Goal: Task Accomplishment & Management: Manage account settings

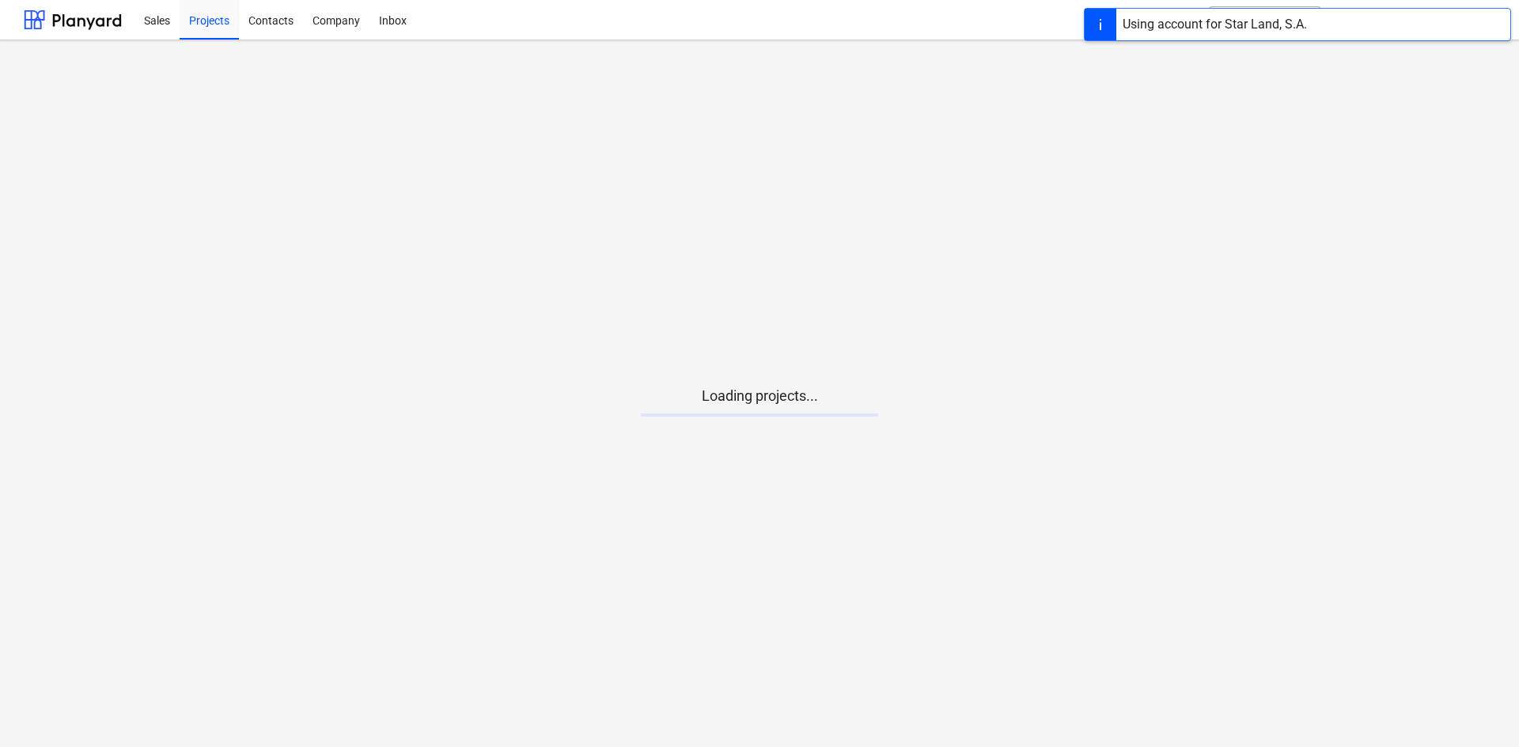
click at [775, 441] on main "Loading projects..." at bounding box center [759, 393] width 1519 height 707
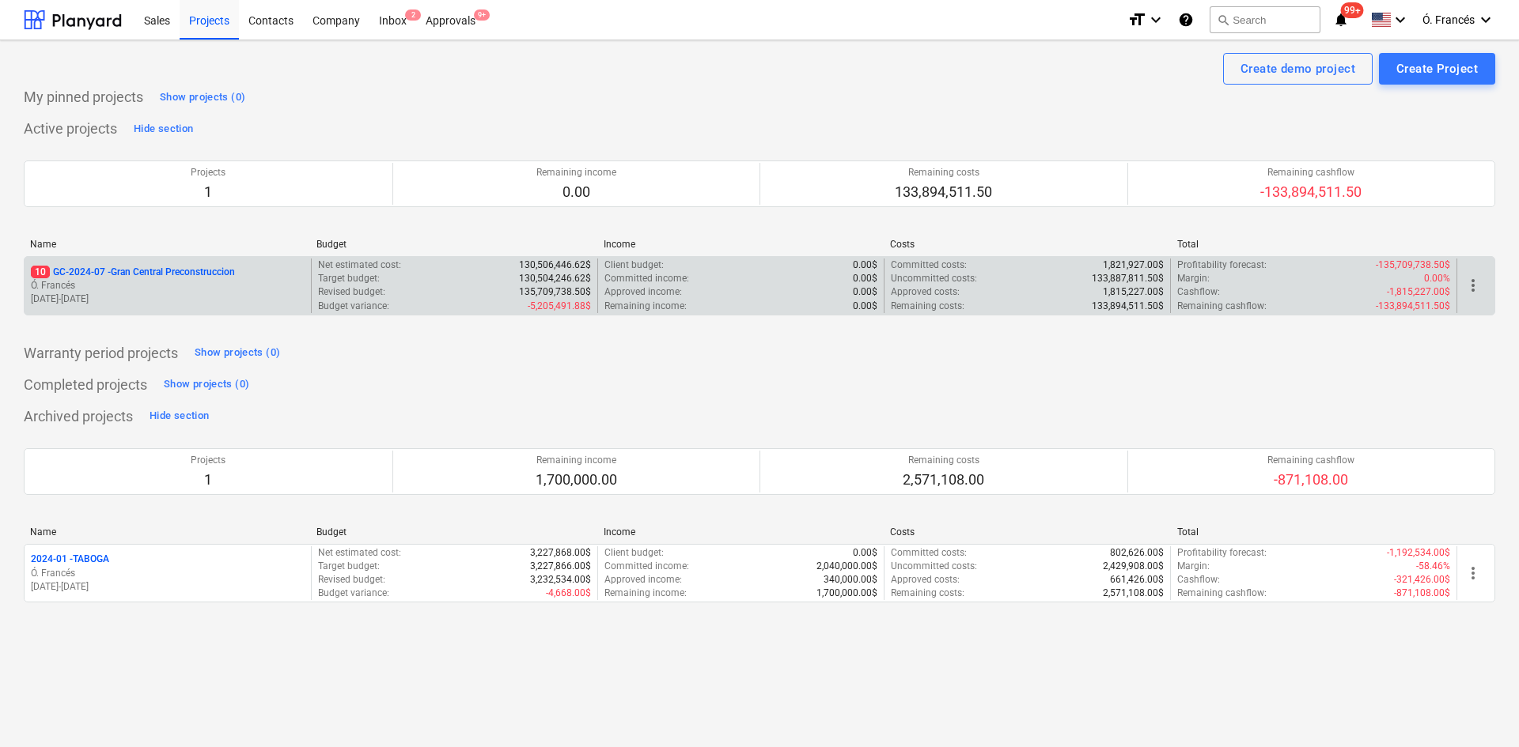
click at [150, 278] on p "10 GC-2024-07 - Gran Central Preconstruccion" at bounding box center [133, 272] width 204 height 13
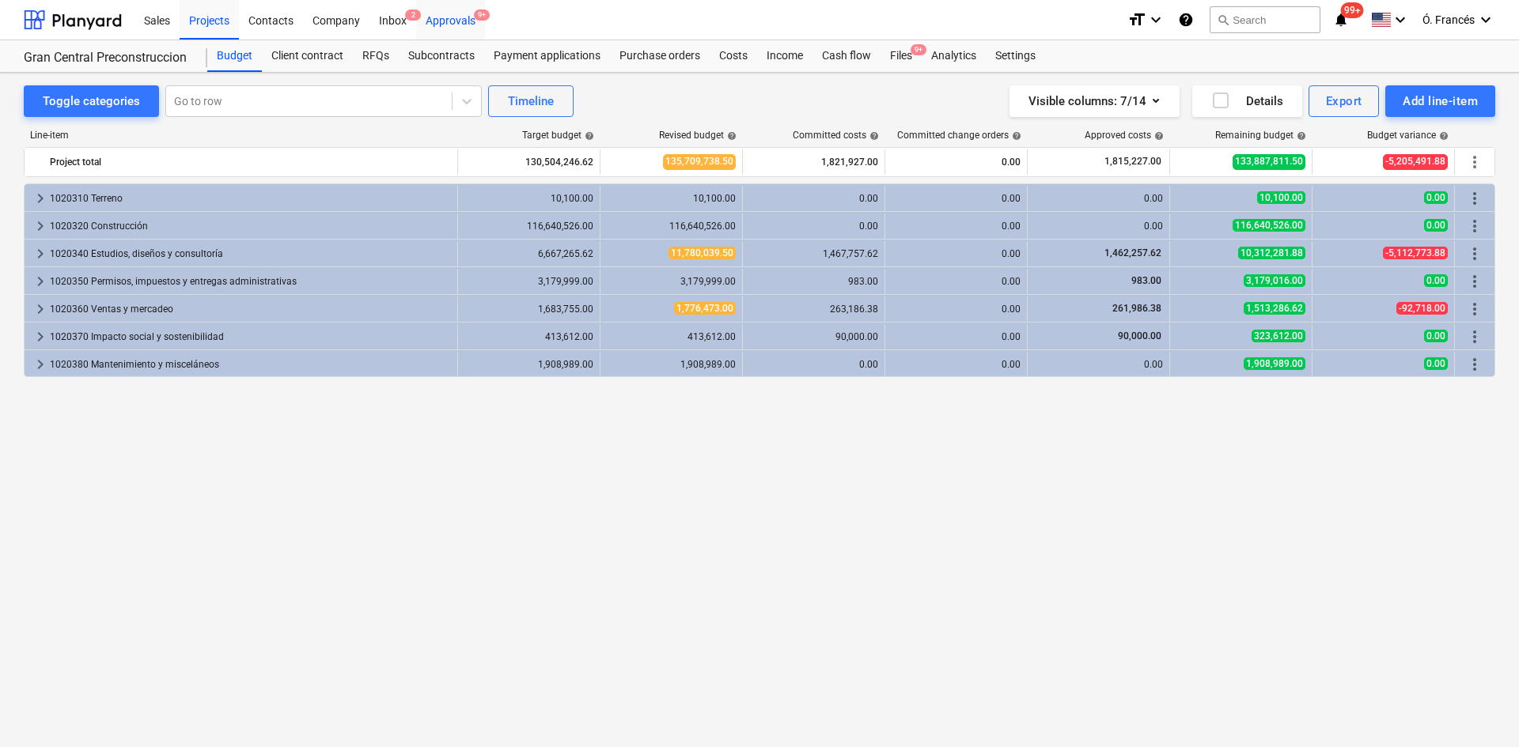
click at [467, 25] on div "Approvals 9+" at bounding box center [450, 19] width 69 height 40
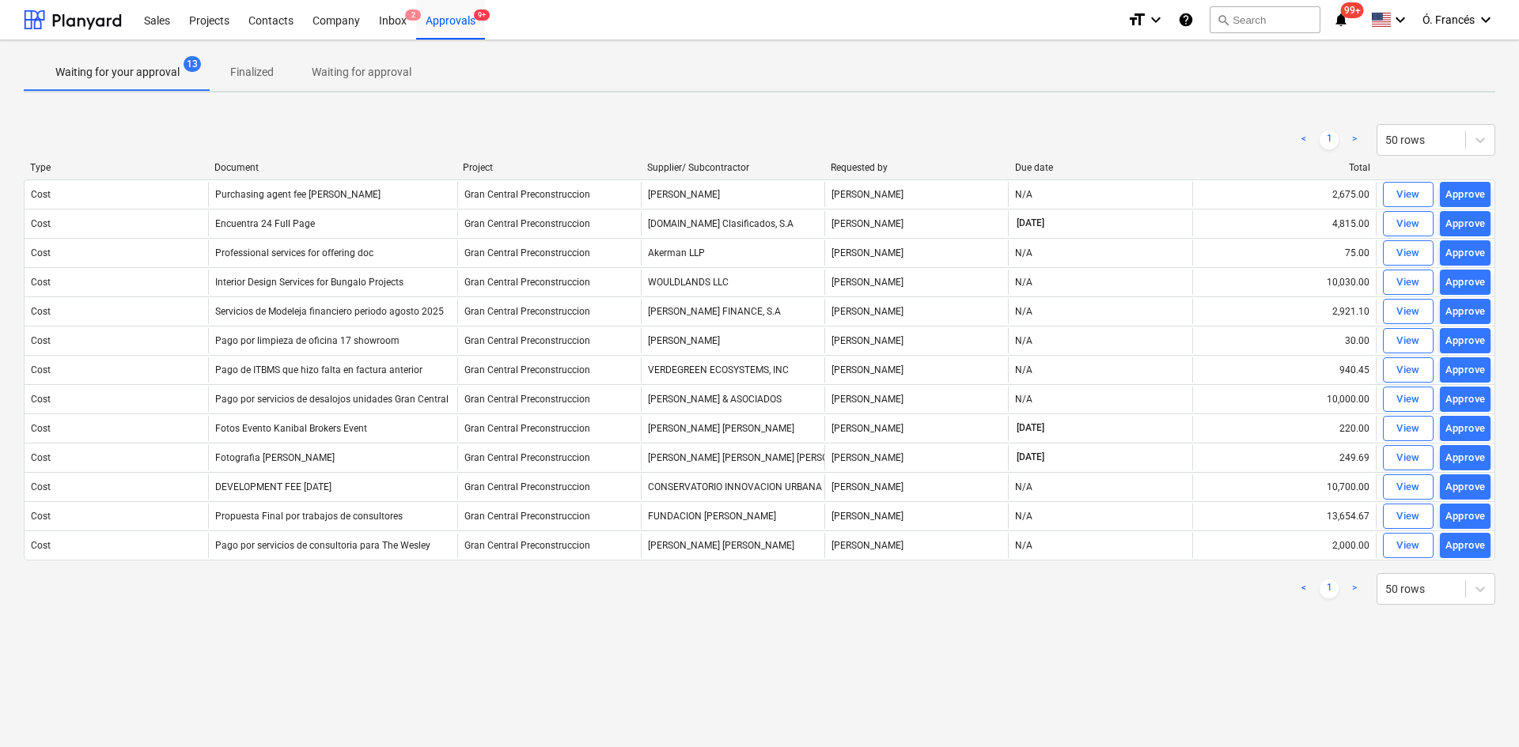
drag, startPoint x: 409, startPoint y: 171, endPoint x: 460, endPoint y: 177, distance: 51.8
click at [460, 177] on div "Type Document Project Supplier/ Subcontractor Requested by Due date Total" at bounding box center [759, 170] width 1471 height 17
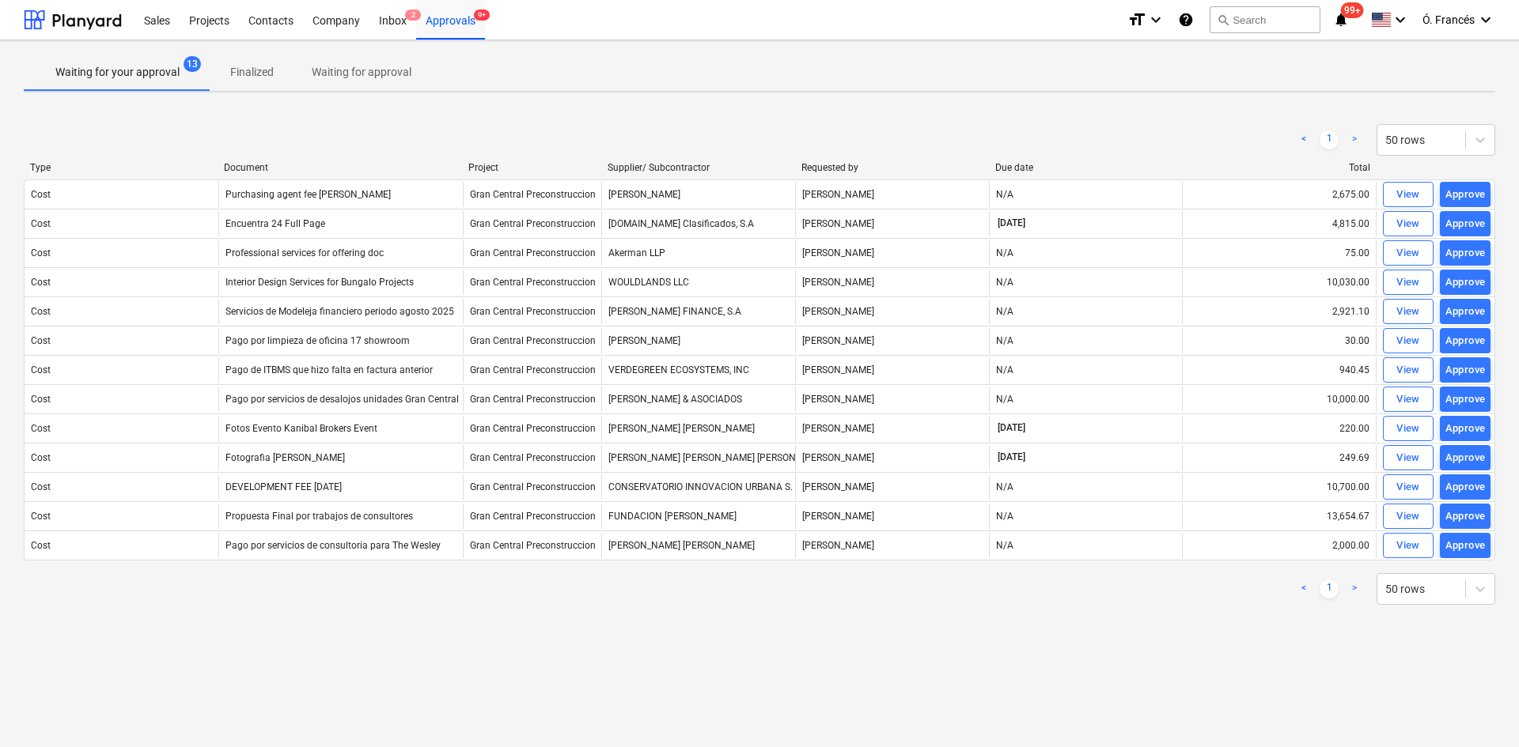
drag, startPoint x: 637, startPoint y: 171, endPoint x: 592, endPoint y: 166, distance: 45.3
click at [592, 166] on div at bounding box center [601, 167] width 28 height 11
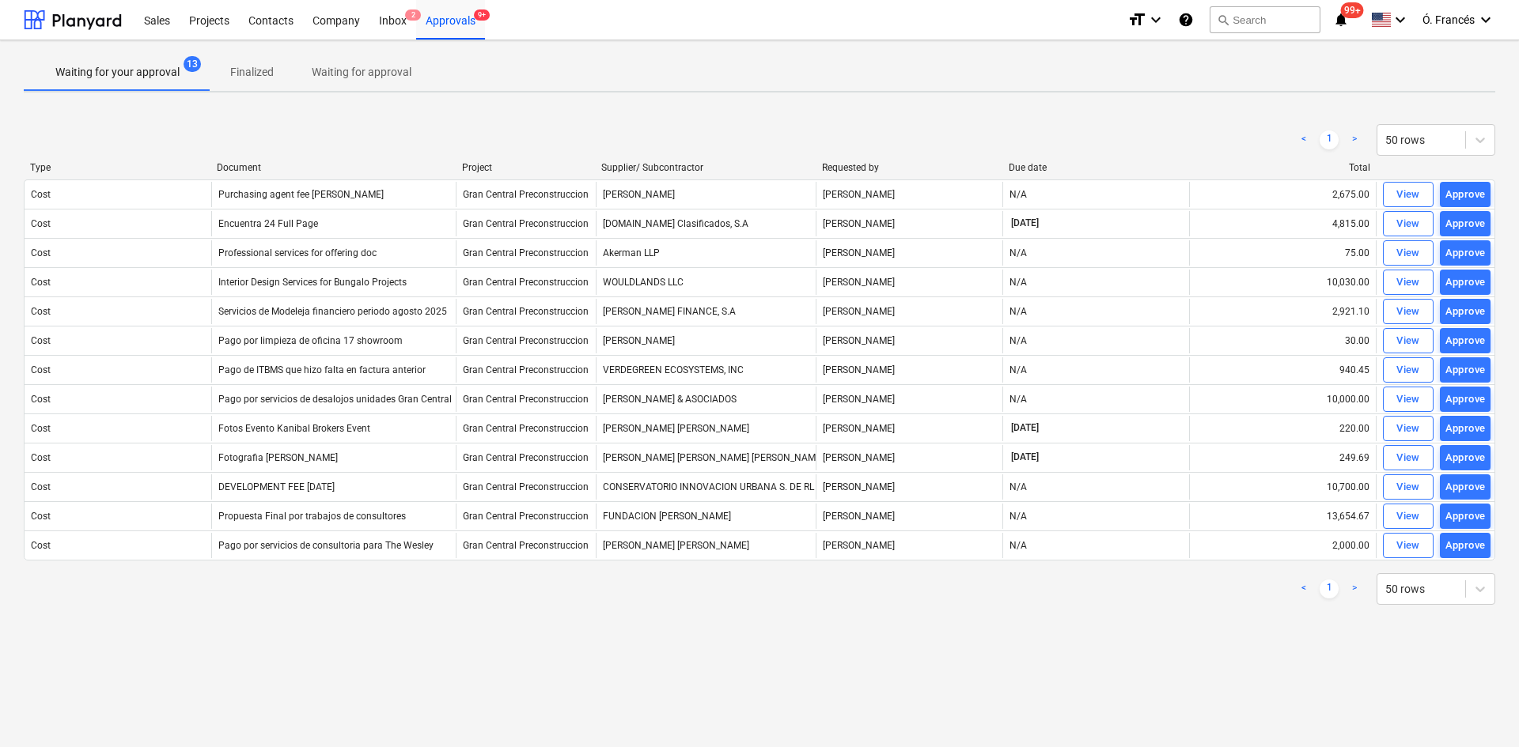
drag, startPoint x: 793, startPoint y: 165, endPoint x: 819, endPoint y: 174, distance: 27.5
click at [819, 174] on div "Type Document Project Supplier/ Subcontractor Requested by Due date Total" at bounding box center [759, 170] width 1471 height 17
